Goal: Find specific page/section: Find specific page/section

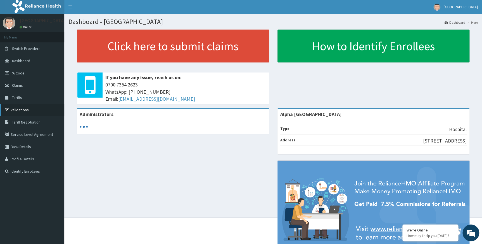
click at [22, 111] on link "Validations" at bounding box center [32, 110] width 64 height 12
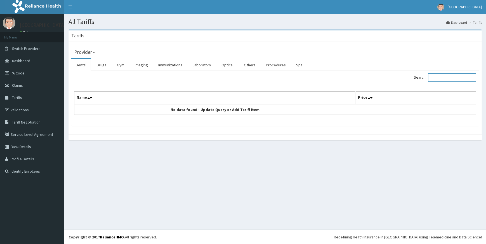
click at [456, 77] on input "Search:" at bounding box center [452, 77] width 48 height 8
click at [105, 65] on link "Drugs" at bounding box center [101, 65] width 19 height 12
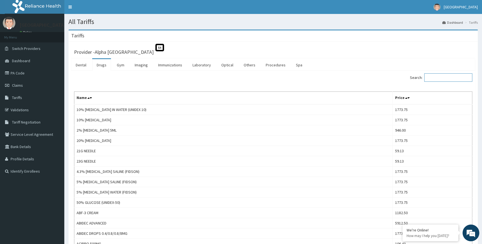
click at [451, 73] on input "Search:" at bounding box center [448, 77] width 48 height 8
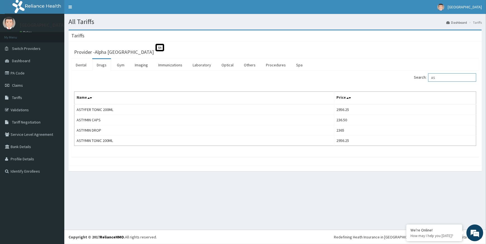
type input "A"
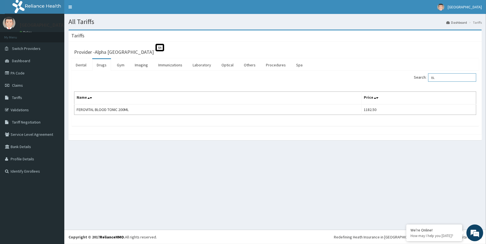
type input "B"
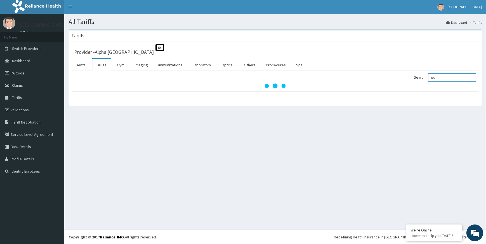
type input "R"
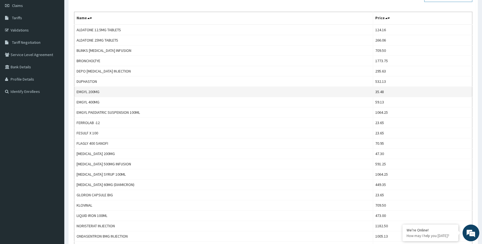
scroll to position [71, 0]
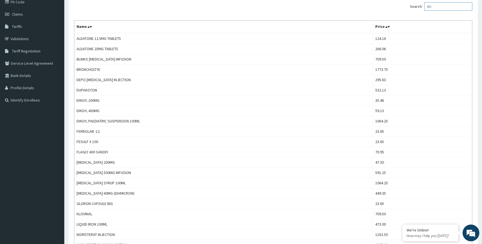
type input "R"
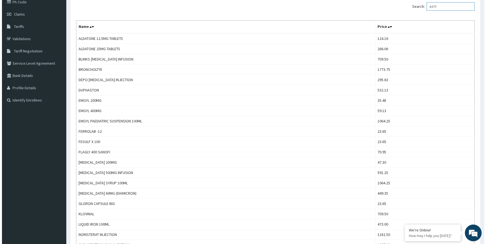
scroll to position [0, 0]
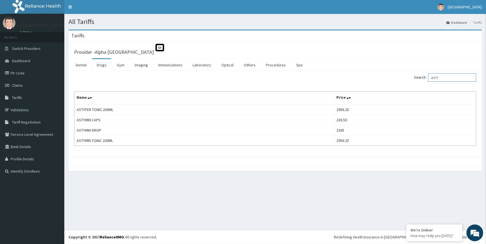
type input "ASTY"
